Goal: Obtain resource: Download file/media

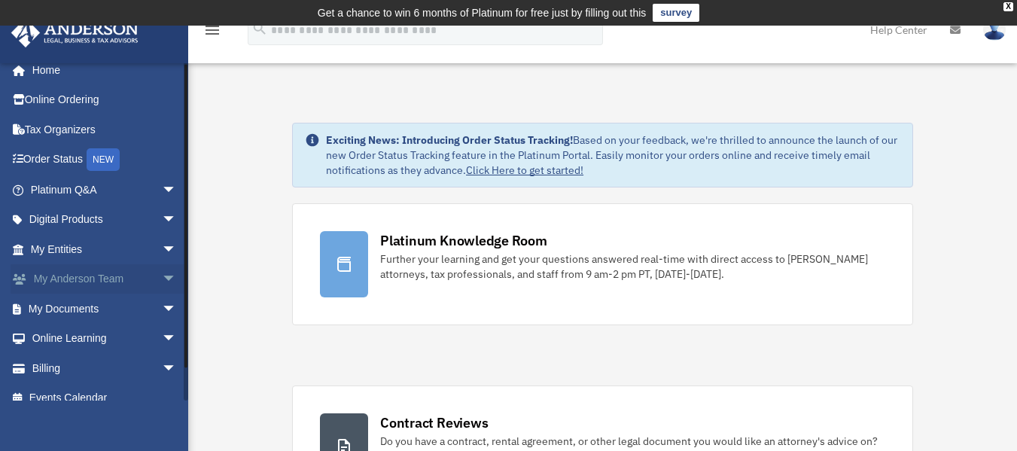
scroll to position [27, 0]
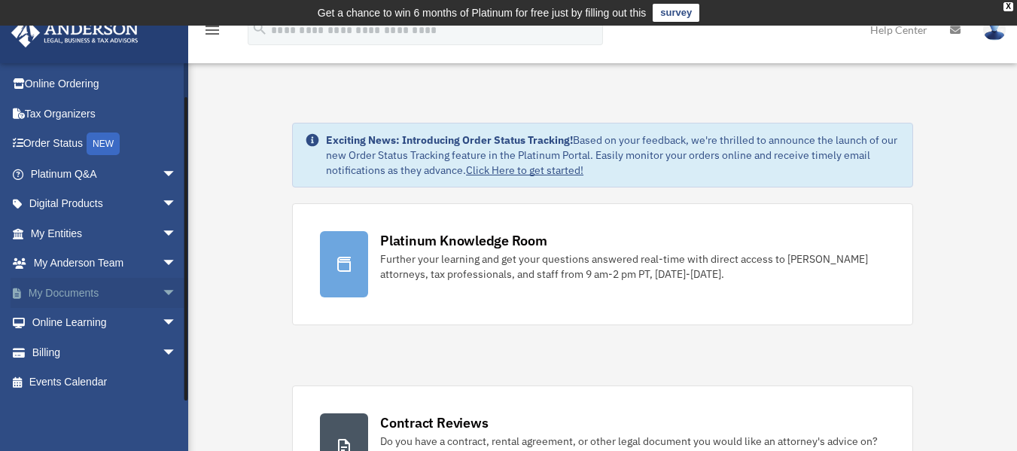
click at [141, 291] on link "My Documents arrow_drop_down" at bounding box center [105, 293] width 189 height 30
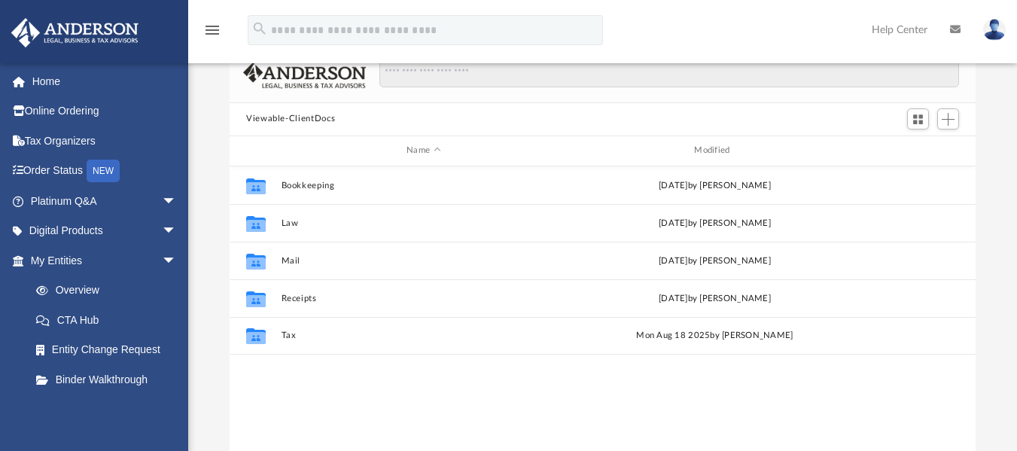
scroll to position [151, 0]
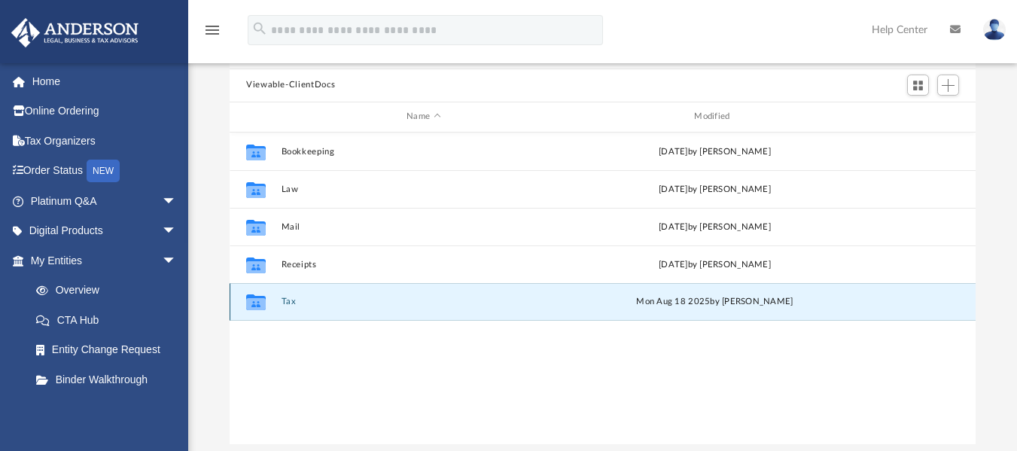
click at [285, 303] on button "Tax" at bounding box center [424, 302] width 285 height 10
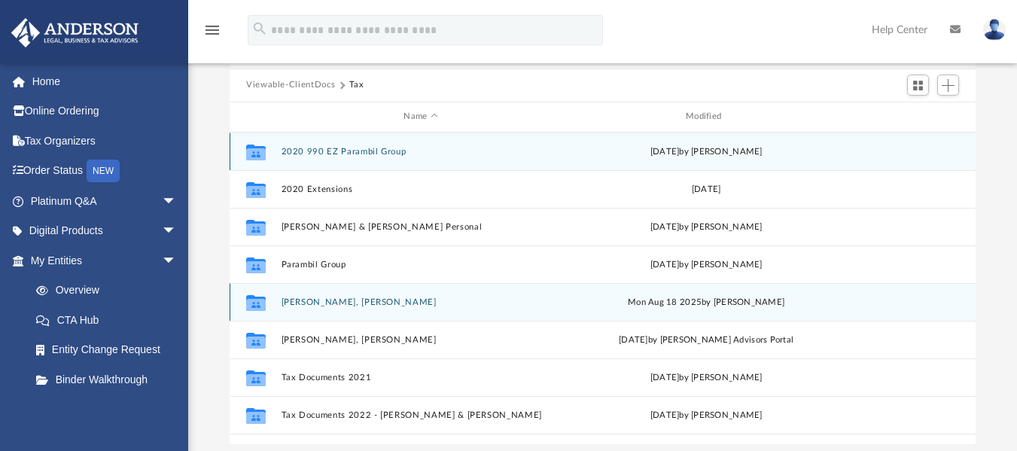
scroll to position [65, 0]
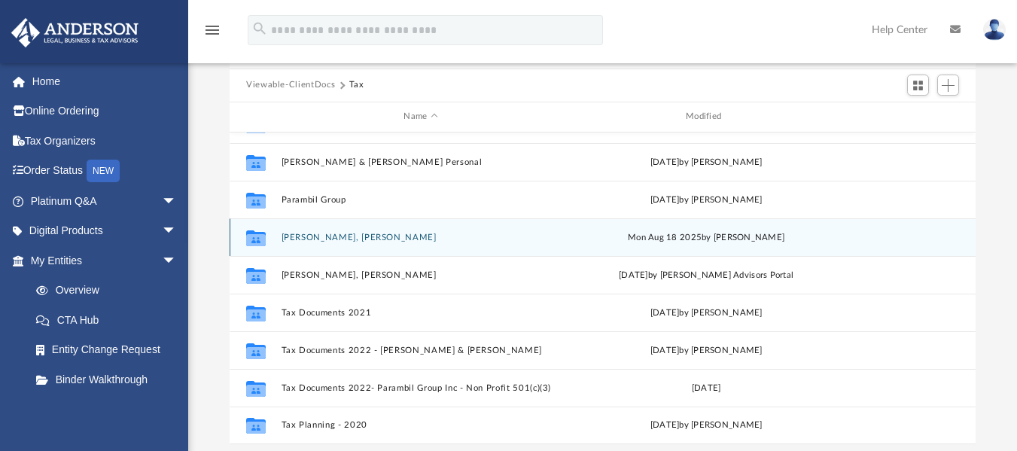
click at [296, 239] on button "[PERSON_NAME], [PERSON_NAME]" at bounding box center [421, 237] width 279 height 10
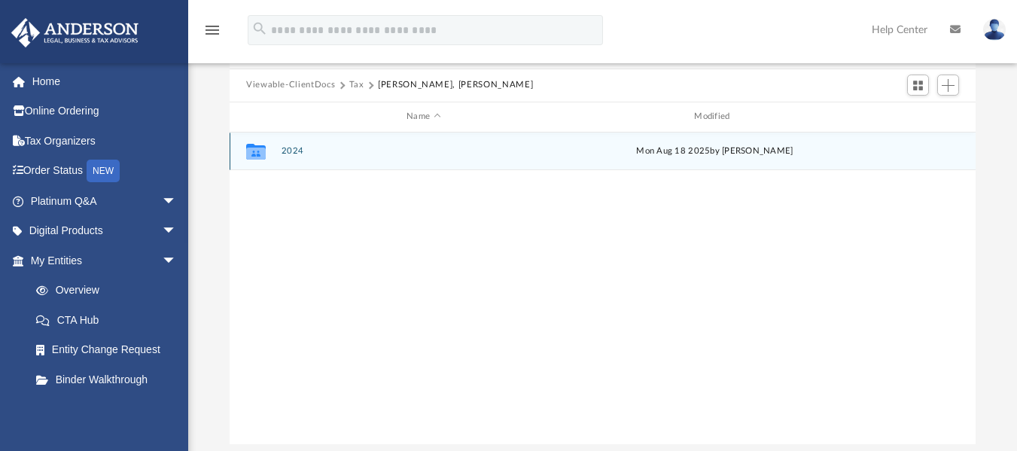
scroll to position [0, 0]
click at [291, 148] on button "2024" at bounding box center [424, 151] width 285 height 10
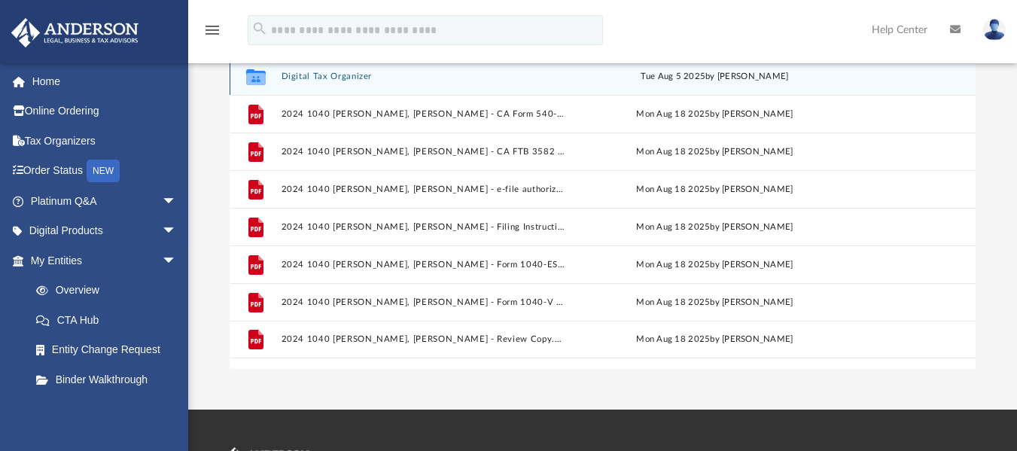
scroll to position [151, 0]
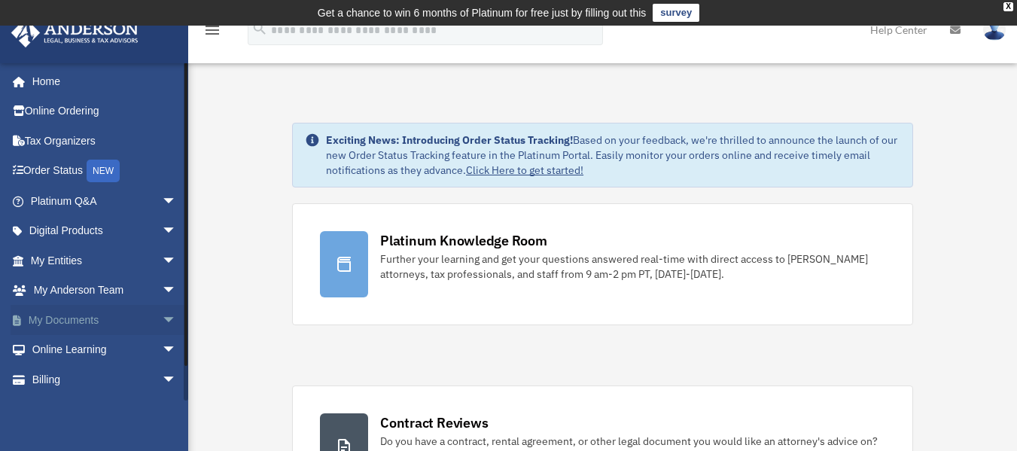
click at [103, 312] on link "My Documents arrow_drop_down" at bounding box center [105, 320] width 189 height 30
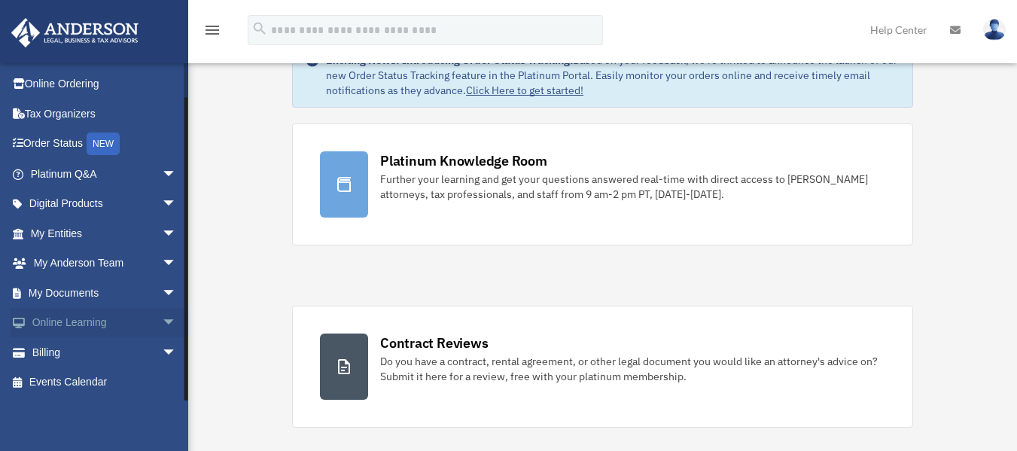
scroll to position [151, 0]
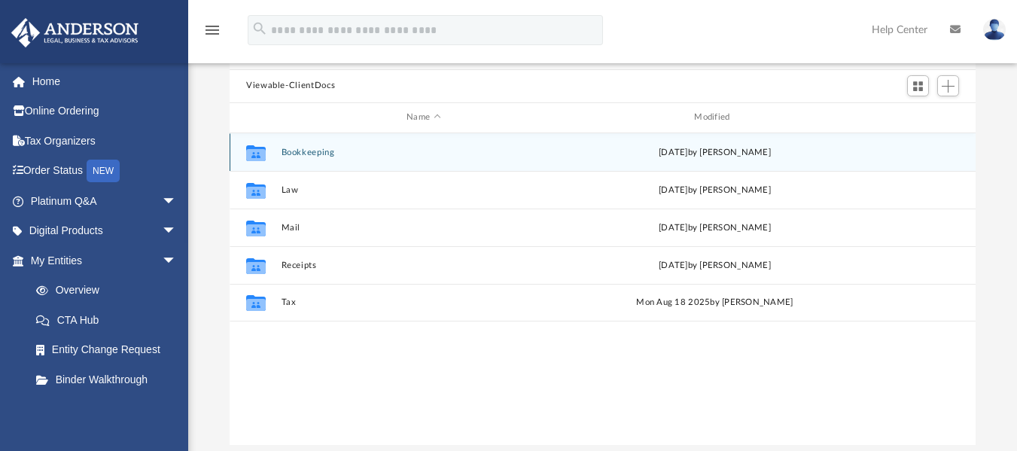
scroll to position [151, 0]
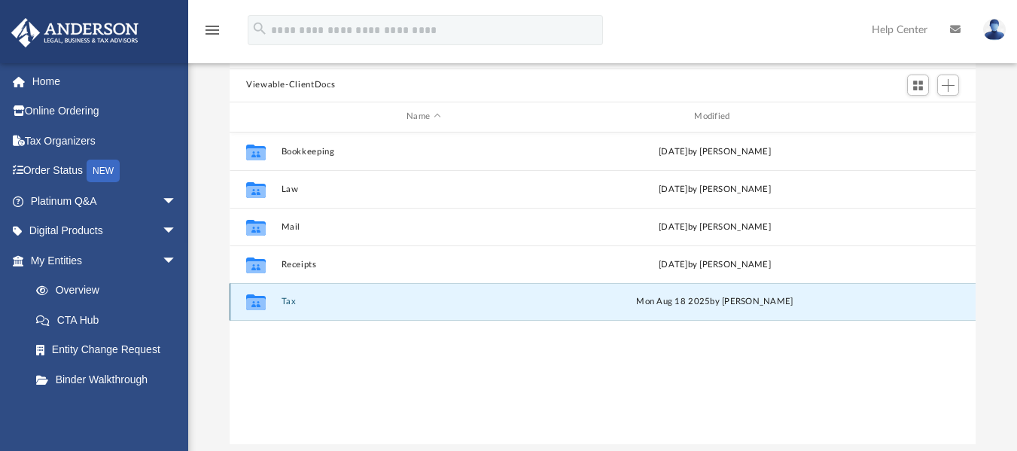
click at [288, 300] on button "Tax" at bounding box center [424, 302] width 285 height 10
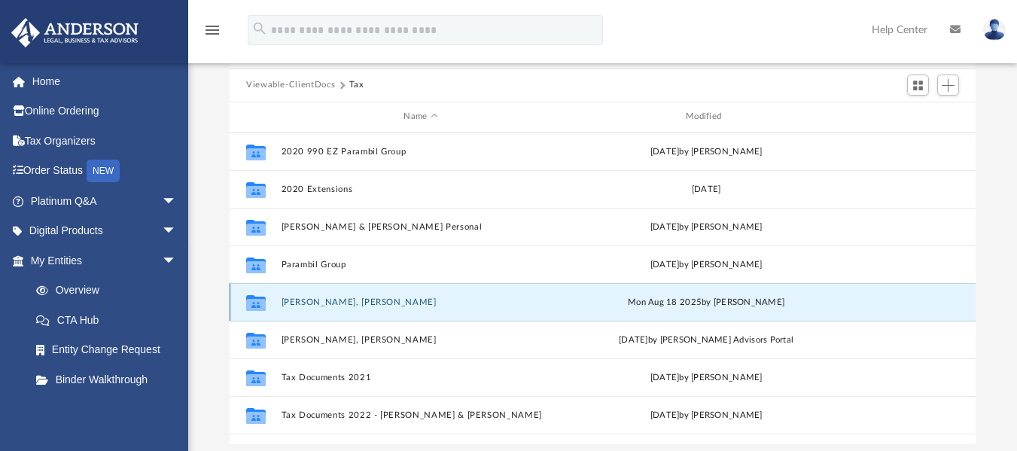
click at [325, 303] on button "[PERSON_NAME], [PERSON_NAME]" at bounding box center [421, 302] width 279 height 10
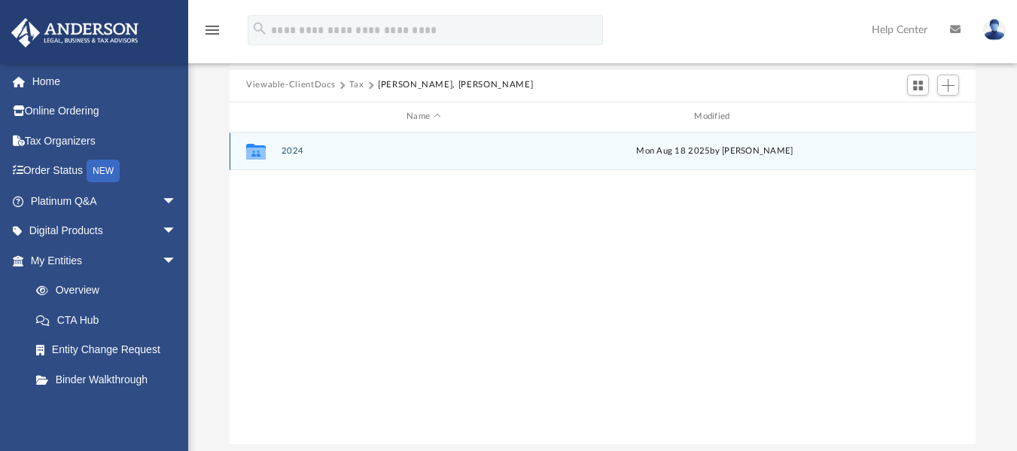
click at [296, 149] on button "2024" at bounding box center [424, 151] width 285 height 10
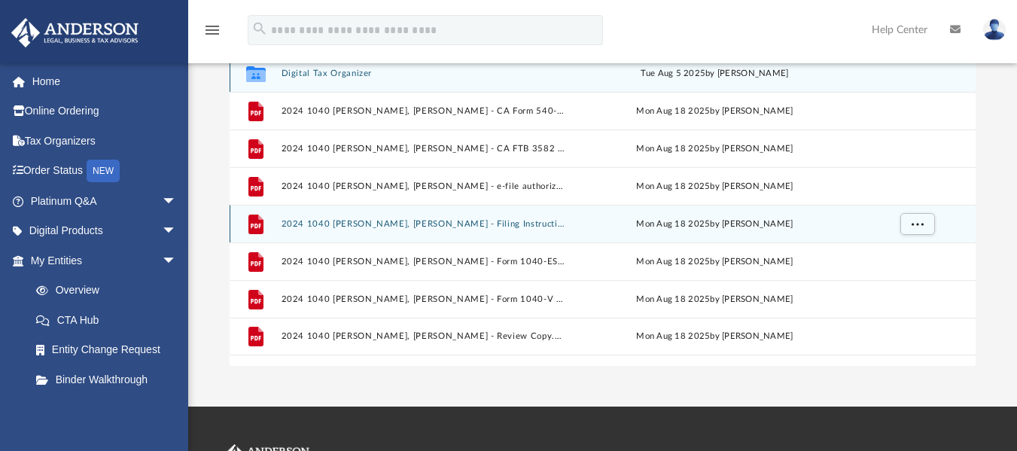
scroll to position [226, 0]
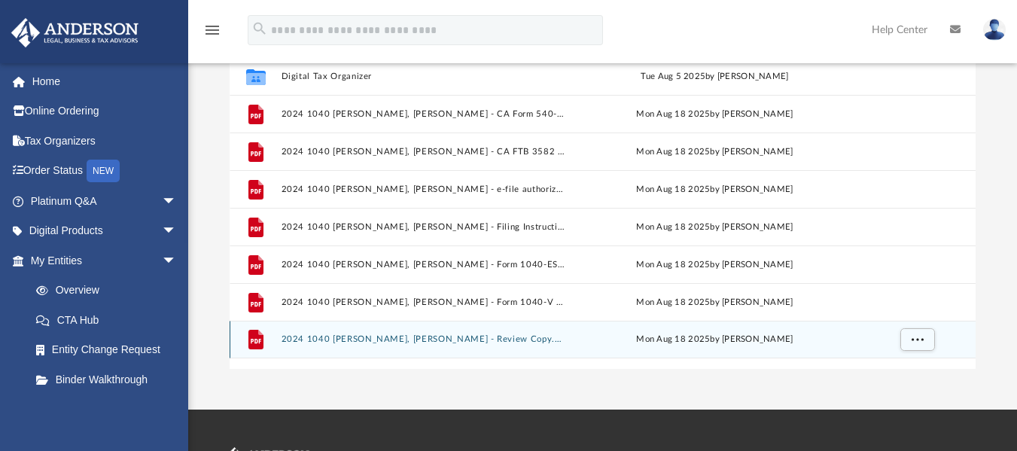
click at [413, 339] on button "2024 1040 Philip, Jensen - Review Copy.pdf" at bounding box center [424, 339] width 285 height 10
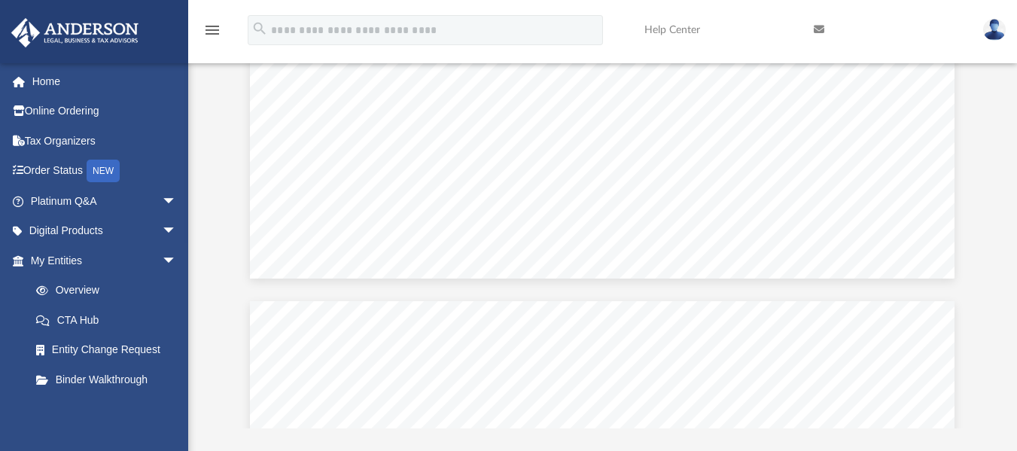
scroll to position [51814, 0]
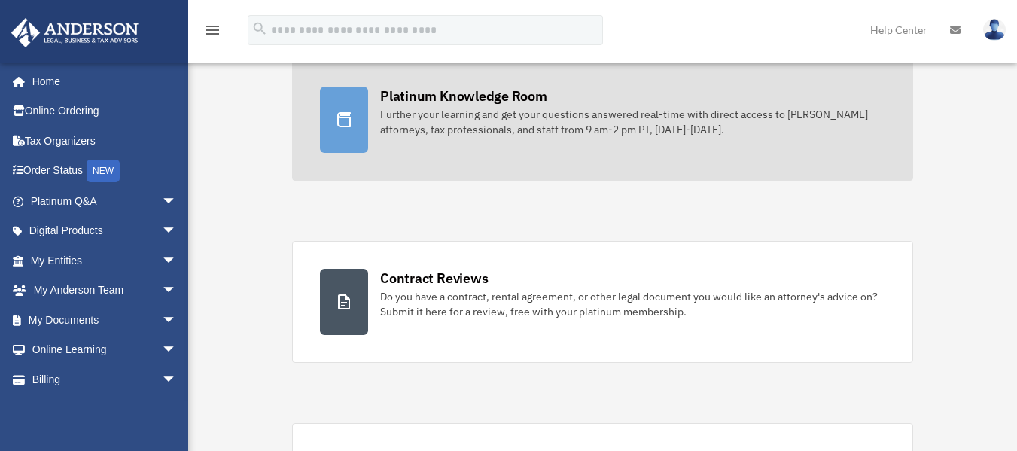
scroll to position [301, 0]
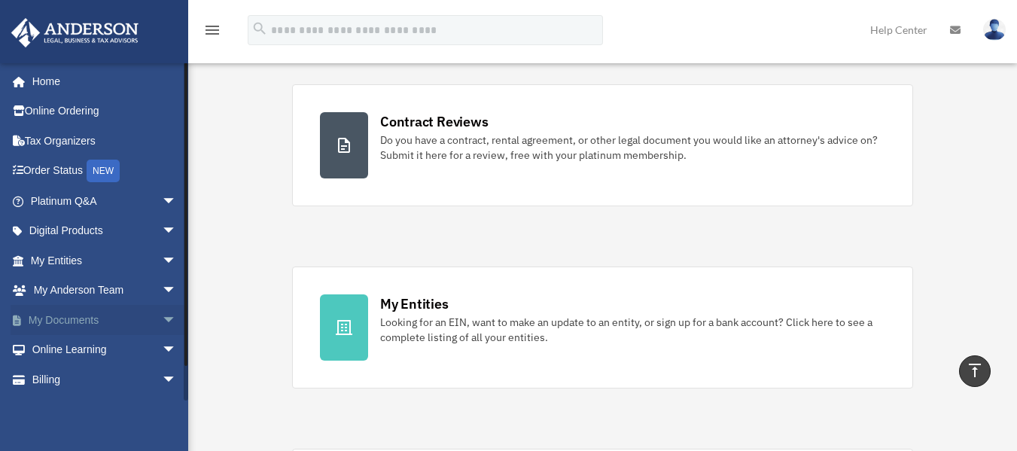
click at [111, 313] on link "My Documents arrow_drop_down" at bounding box center [105, 320] width 189 height 30
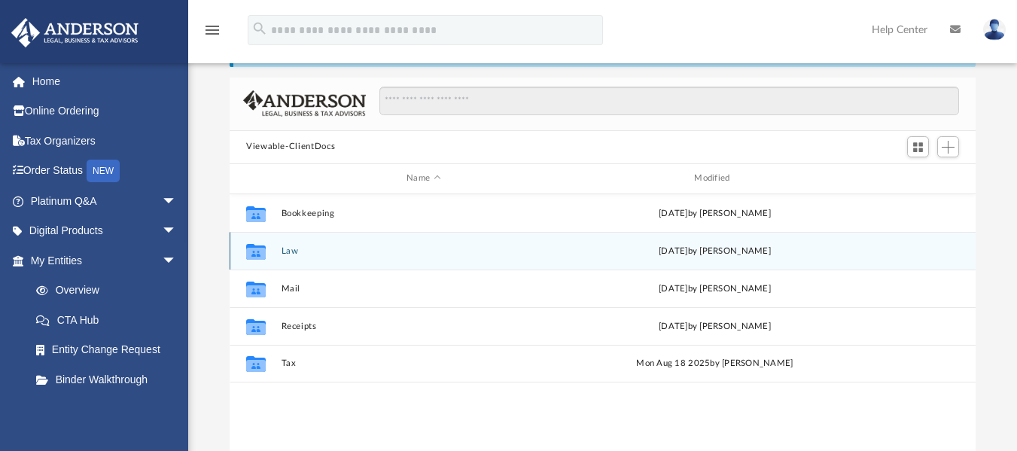
scroll to position [75, 0]
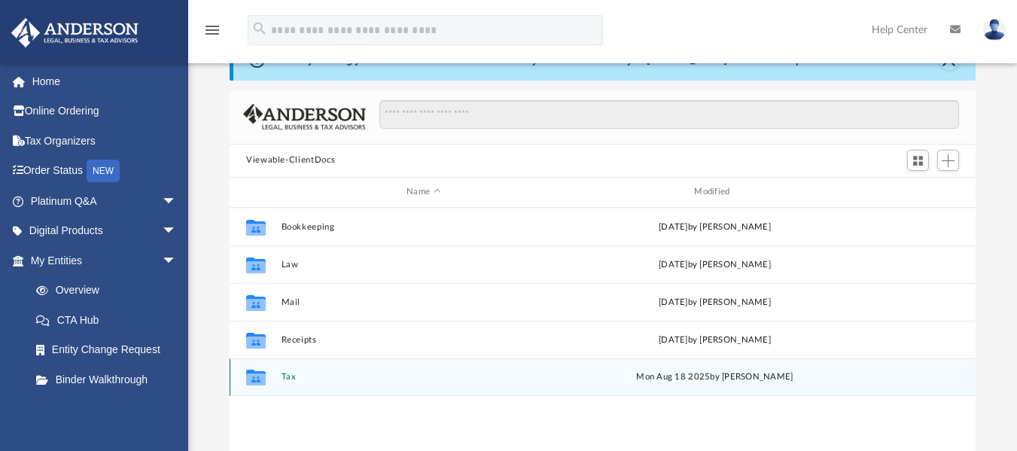
click at [285, 376] on button "Tax" at bounding box center [424, 377] width 285 height 10
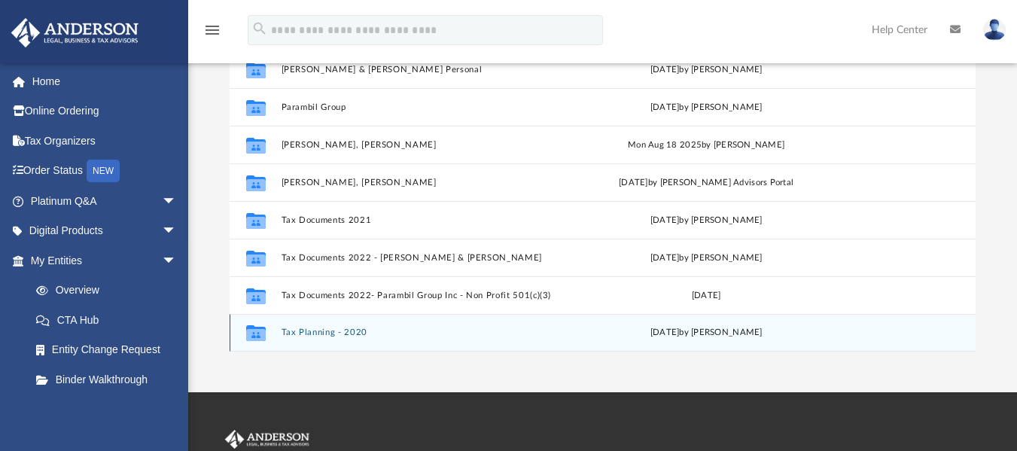
scroll to position [151, 0]
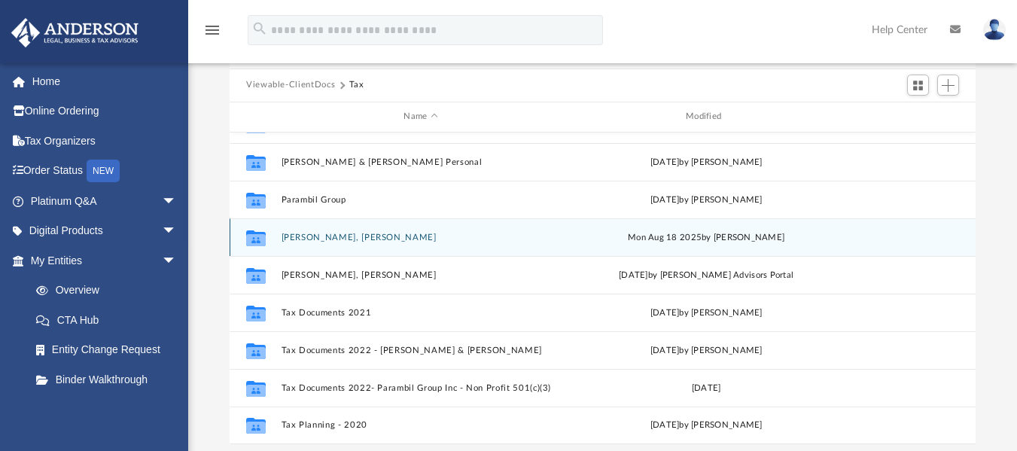
click at [315, 238] on button "[PERSON_NAME], [PERSON_NAME]" at bounding box center [421, 237] width 279 height 10
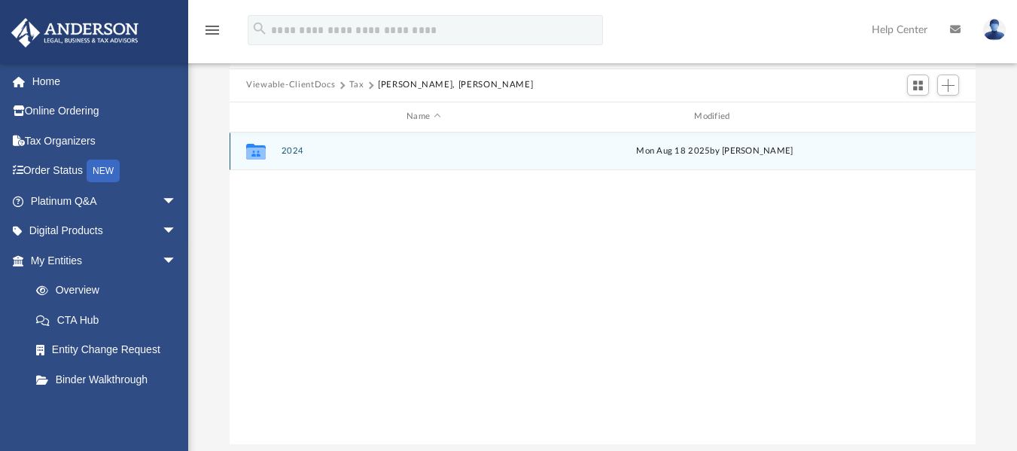
scroll to position [0, 0]
click at [296, 148] on button "2024" at bounding box center [424, 151] width 285 height 10
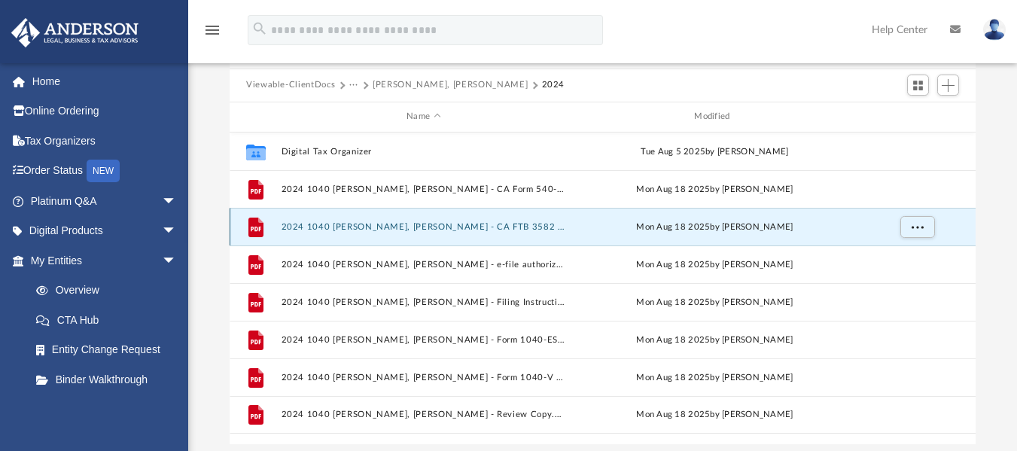
click at [483, 222] on button "2024 1040 [PERSON_NAME], [PERSON_NAME] - CA FTB 3582 Payment Voucher.pdf" at bounding box center [424, 226] width 285 height 10
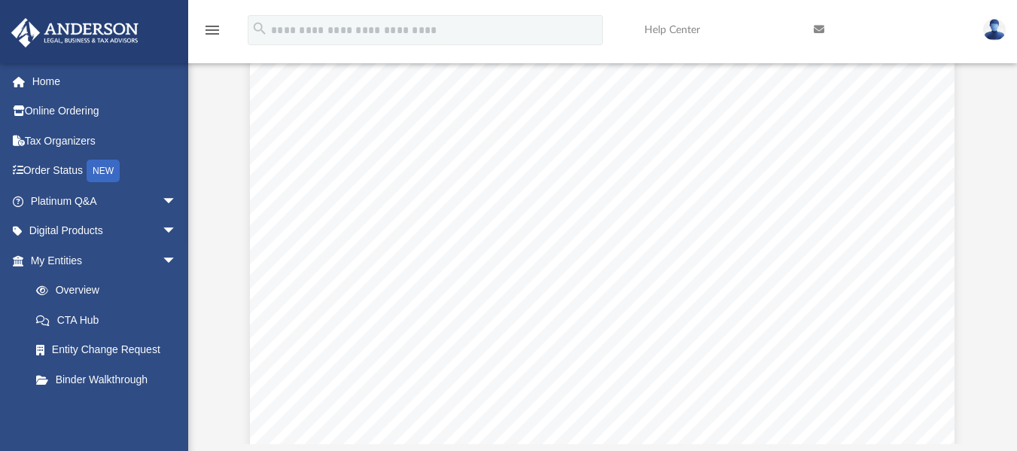
scroll to position [546, 0]
